Goal: Obtain resource: Download file/media

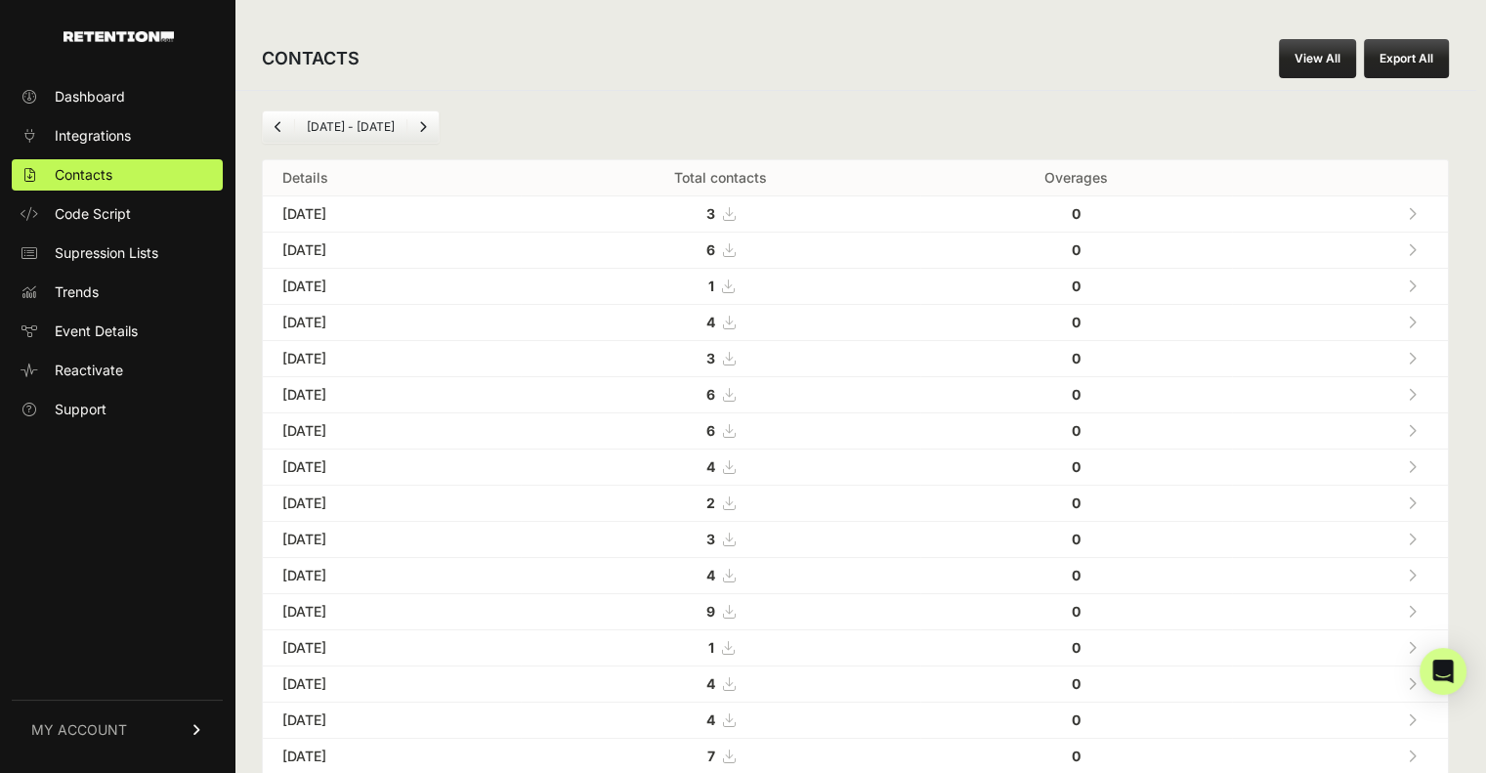
click at [1331, 61] on link "View All" at bounding box center [1317, 58] width 77 height 39
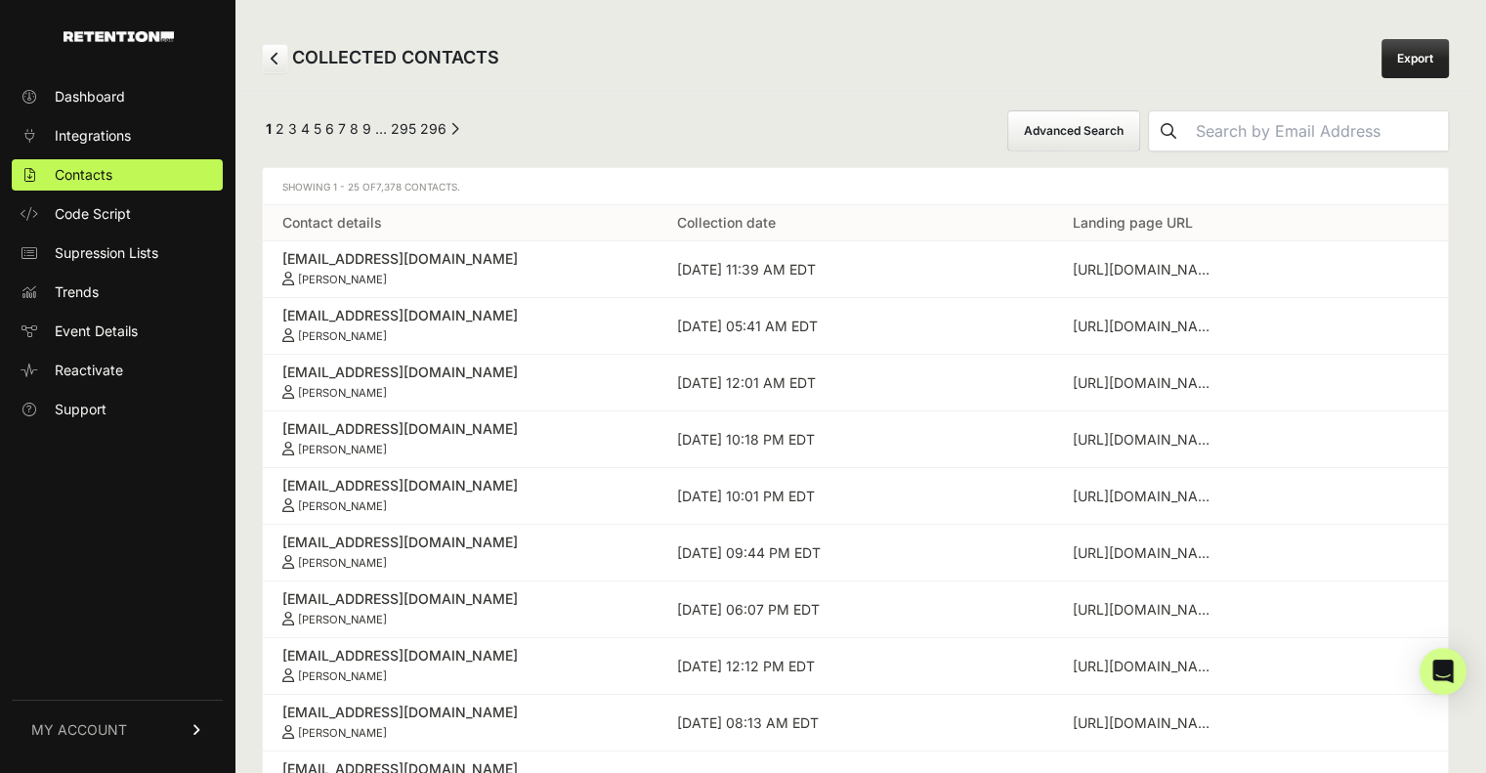
click at [1446, 55] on link "Export" at bounding box center [1415, 58] width 67 height 39
